Goal: Information Seeking & Learning: Learn about a topic

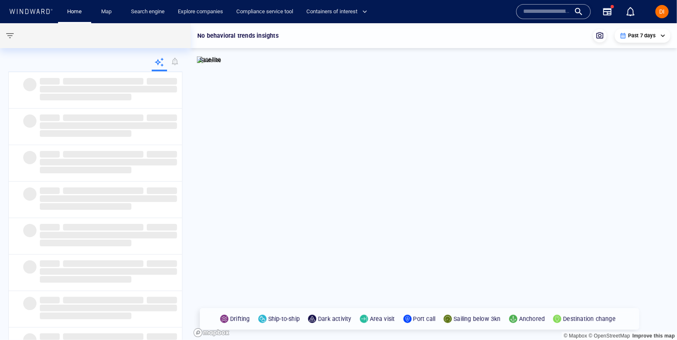
click at [539, 10] on input "text" at bounding box center [546, 11] width 47 height 12
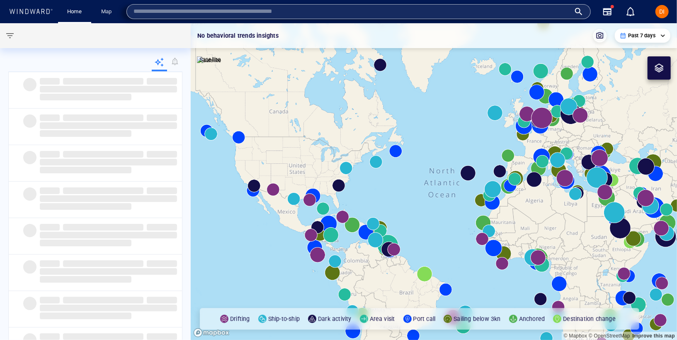
paste input "*******"
type input "*******"
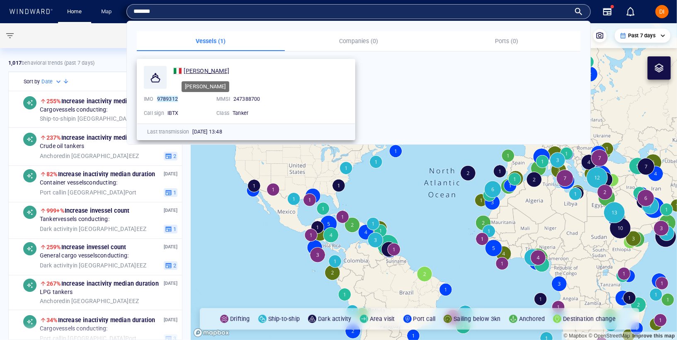
click at [217, 70] on span "[PERSON_NAME]" at bounding box center [207, 71] width 46 height 7
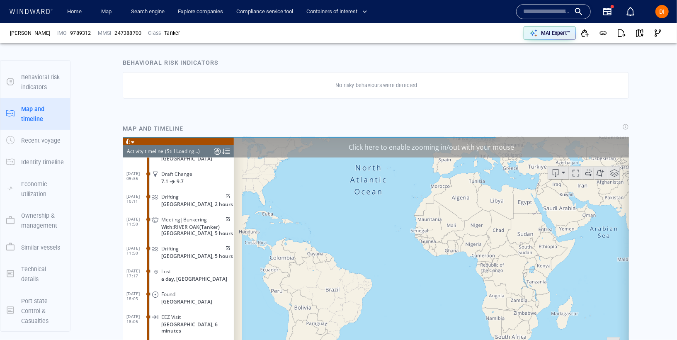
scroll to position [411, 0]
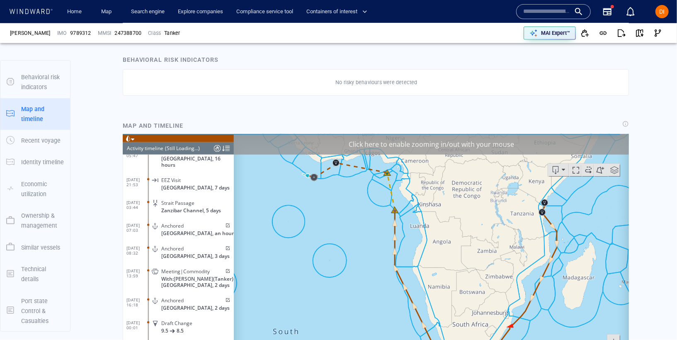
scroll to position [1506, 0]
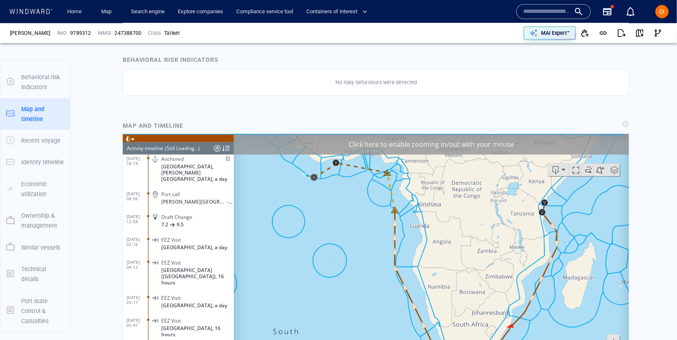
click at [215, 144] on div at bounding box center [217, 148] width 7 height 12
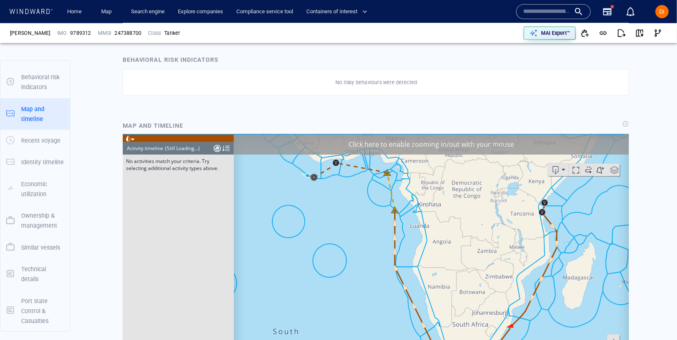
click at [215, 148] on div at bounding box center [217, 148] width 7 height 12
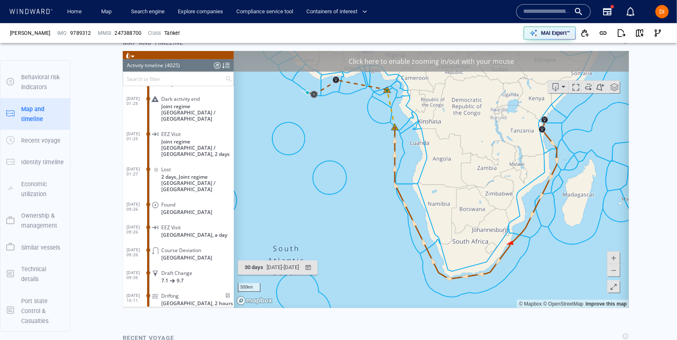
scroll to position [91427, 0]
click at [162, 164] on div "Lost 2 days, Joint regime [GEOGRAPHIC_DATA] / [GEOGRAPHIC_DATA]" at bounding box center [191, 179] width 83 height 31
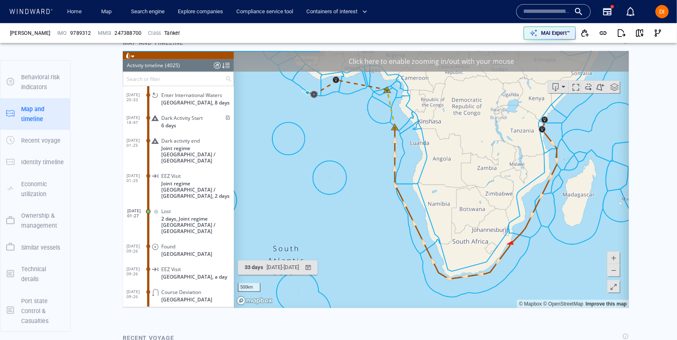
scroll to position [91384, 0]
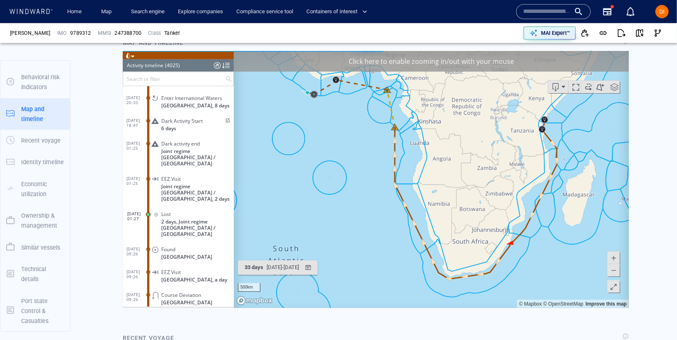
click at [175, 150] on span "Joint regime [GEOGRAPHIC_DATA] / [GEOGRAPHIC_DATA]" at bounding box center [197, 157] width 73 height 19
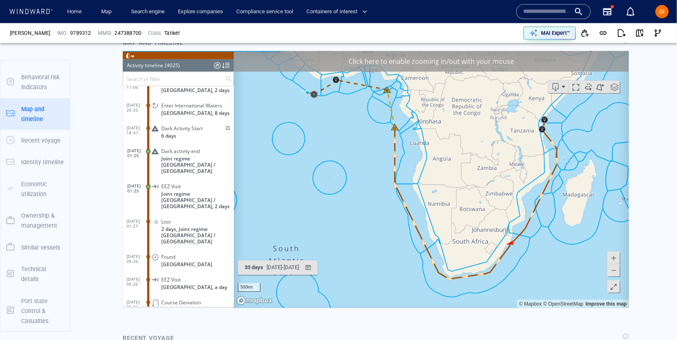
click at [145, 126] on span "[DATE] 18:47" at bounding box center [137, 130] width 22 height 10
click at [170, 136] on span "6 days" at bounding box center [168, 135] width 15 height 6
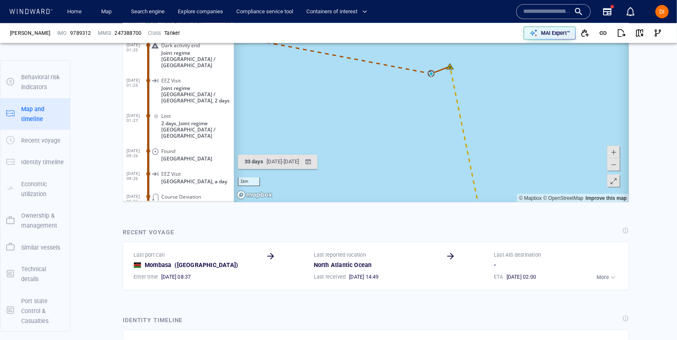
scroll to position [564, 0]
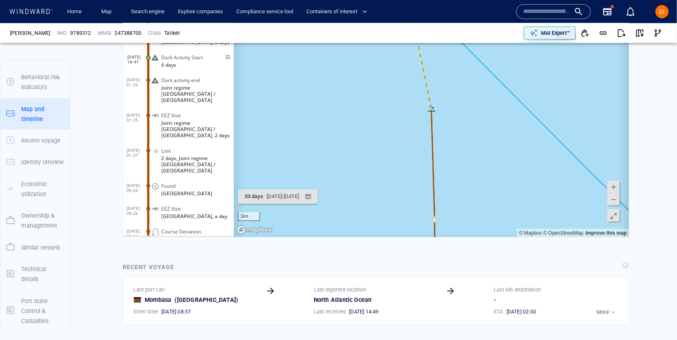
click at [612, 224] on canvas "Map" at bounding box center [430, 108] width 395 height 257
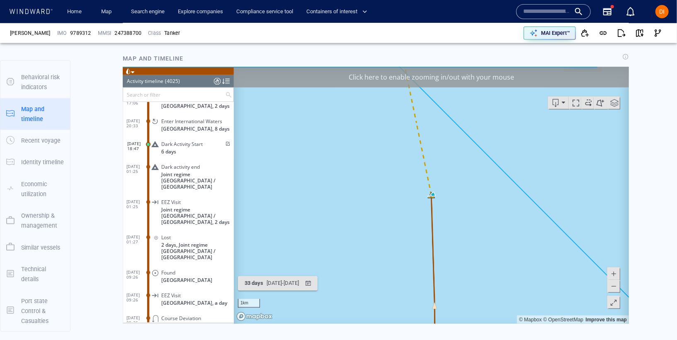
scroll to position [469, 0]
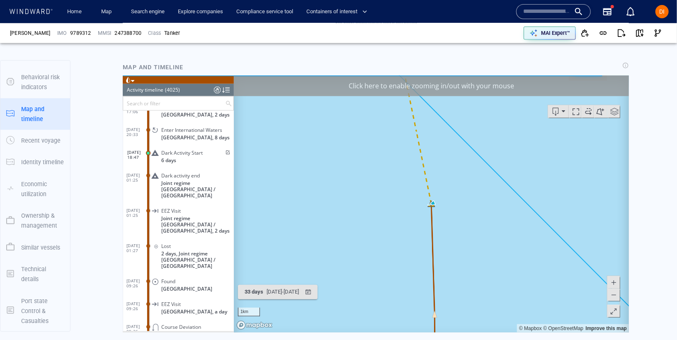
click at [485, 88] on div "Click here to enable zooming in/out with your mouse" at bounding box center [430, 85] width 395 height 21
